Goal: Feedback & Contribution: Leave review/rating

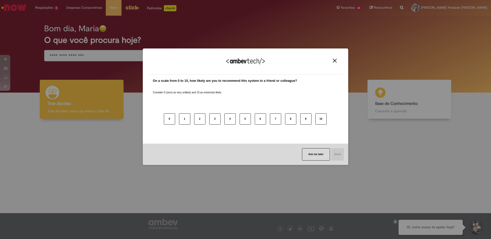
click at [335, 61] on img "Close" at bounding box center [335, 61] width 4 height 4
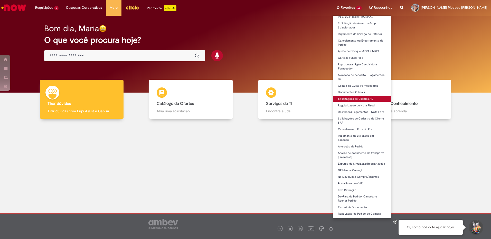
scroll to position [295, 0]
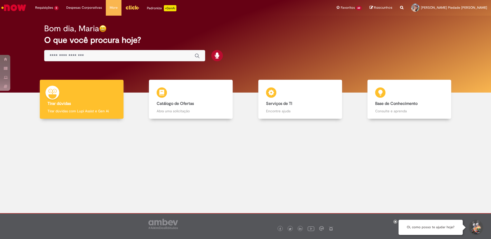
click at [84, 51] on div "Global" at bounding box center [124, 56] width 161 height 12
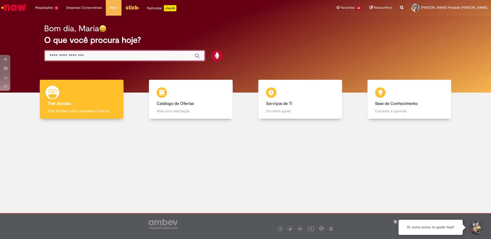
click at [83, 53] on input "Basta digitar aqui" at bounding box center [120, 56] width 140 height 6
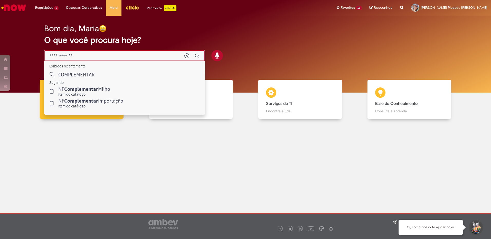
type input "**********"
click at [186, 55] on icon "Limpar termo de pesquisa" at bounding box center [186, 55] width 5 height 5
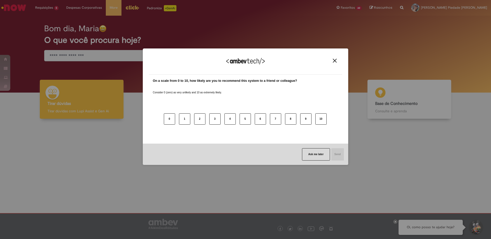
click at [335, 60] on img "Close" at bounding box center [335, 61] width 4 height 4
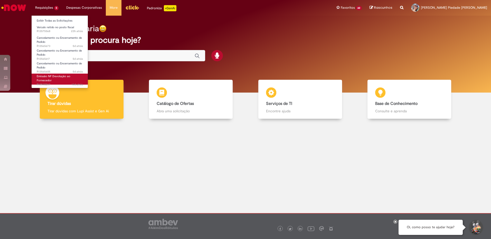
click at [47, 79] on span "Emissão NF Devolução ao Fornecedor" at bounding box center [54, 79] width 34 height 8
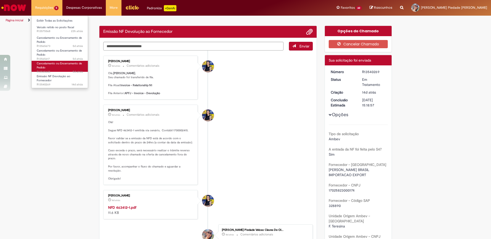
click at [54, 66] on link "Cancelamento ou Encerramento de Pedido 5d atrás 5 dias atrás R13565605" at bounding box center [60, 66] width 57 height 11
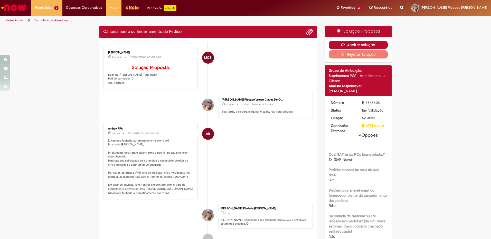
click at [353, 44] on button "Aceitar solução" at bounding box center [358, 45] width 59 height 8
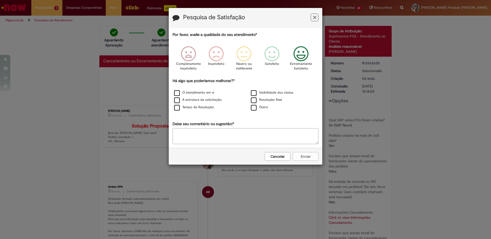
click at [303, 56] on icon "Feedback" at bounding box center [301, 53] width 19 height 15
click at [179, 92] on label "O atendimento em si" at bounding box center [194, 92] width 40 height 5
click at [256, 99] on label "Resolução final" at bounding box center [266, 100] width 31 height 5
click at [303, 155] on button "Enviar" at bounding box center [306, 156] width 26 height 9
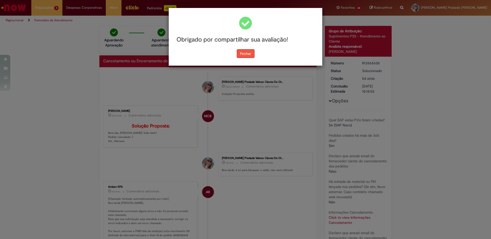
click at [246, 54] on button "Fechar" at bounding box center [246, 53] width 18 height 9
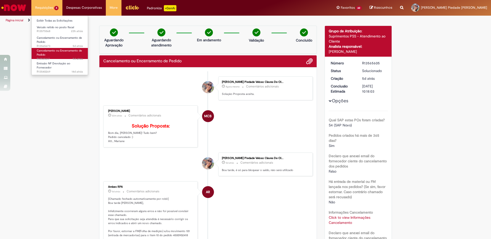
click at [52, 52] on span "Cancelamento ou Encerramento de Pedido" at bounding box center [59, 53] width 45 height 8
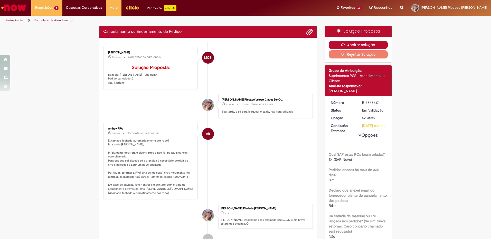
click at [351, 43] on button "Aceitar solução" at bounding box center [358, 45] width 59 height 8
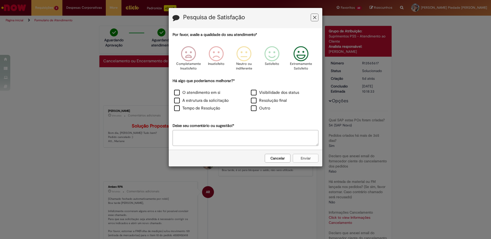
click at [296, 55] on icon "Feedback" at bounding box center [301, 53] width 19 height 15
click at [175, 91] on label "O atendimento em si" at bounding box center [197, 93] width 46 height 6
click at [255, 100] on label "Resolução final" at bounding box center [269, 101] width 36 height 6
click at [313, 157] on button "Enviar" at bounding box center [306, 158] width 26 height 9
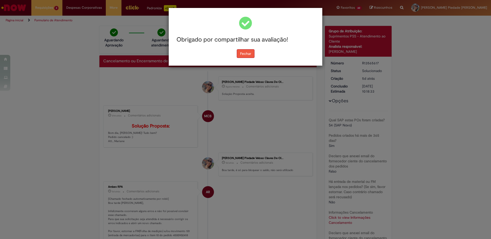
click at [248, 55] on button "Fechar" at bounding box center [246, 53] width 18 height 9
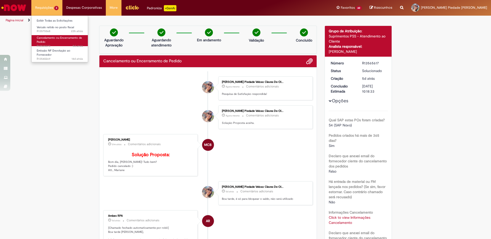
click at [51, 39] on span "Cancelamento ou Encerramento de Pedido" at bounding box center [59, 40] width 45 height 8
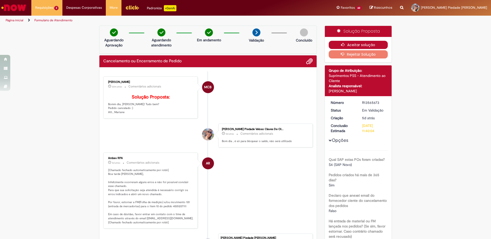
click at [360, 46] on button "Aceitar solução" at bounding box center [358, 45] width 59 height 8
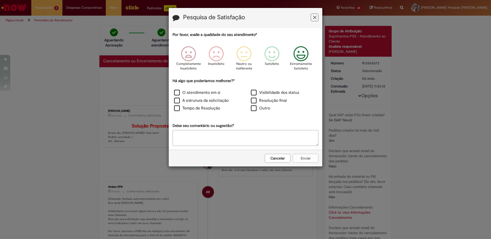
click at [302, 55] on icon "Feedback" at bounding box center [301, 53] width 19 height 15
click at [175, 92] on label "O atendimento em si" at bounding box center [197, 93] width 46 height 6
click at [252, 101] on label "Resolução final" at bounding box center [269, 101] width 36 height 6
click at [315, 157] on button "Enviar" at bounding box center [306, 158] width 26 height 9
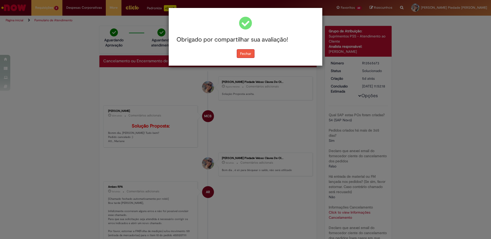
click at [247, 55] on button "Fechar" at bounding box center [246, 53] width 18 height 9
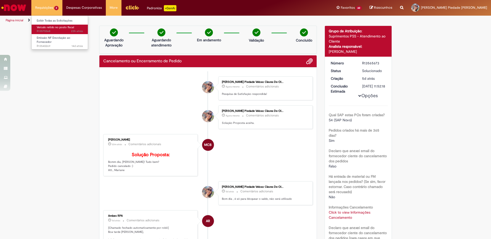
click at [52, 29] on span "Veículo retido no posto fiscal" at bounding box center [55, 27] width 37 height 4
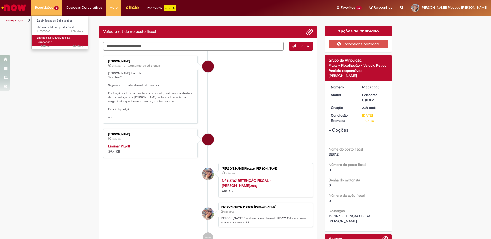
click at [51, 40] on span "Emissão NF Devolução ao Fornecedor" at bounding box center [54, 40] width 34 height 8
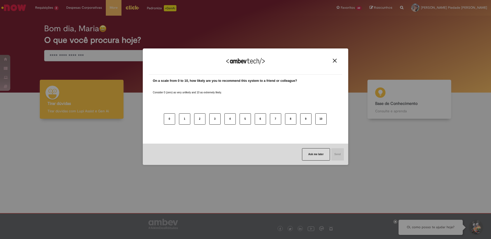
click at [333, 60] on button "Close" at bounding box center [334, 61] width 7 height 4
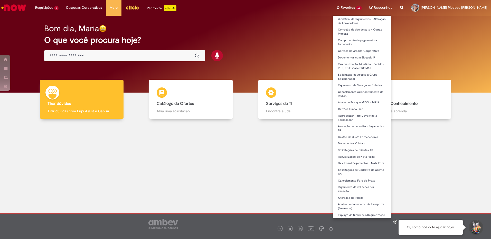
scroll to position [231, 0]
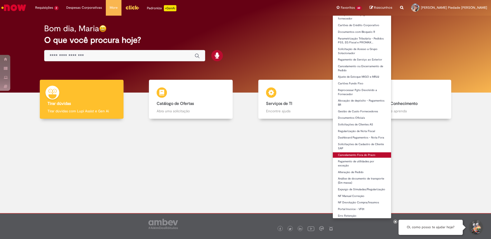
click at [355, 158] on link "Cancelamento Fora do Prazo" at bounding box center [362, 156] width 58 height 6
